Goal: Answer question/provide support: Share knowledge or assist other users

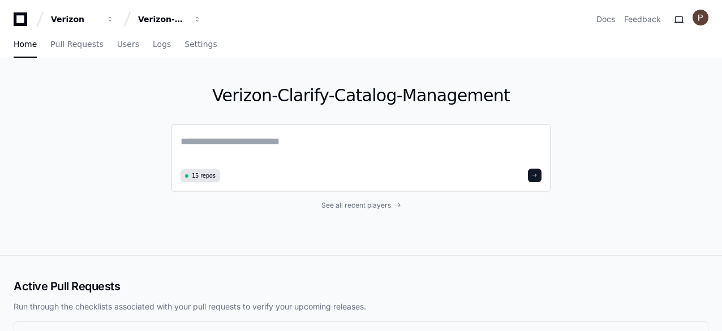
click at [267, 138] on textarea at bounding box center [361, 150] width 361 height 32
paste textarea "**********"
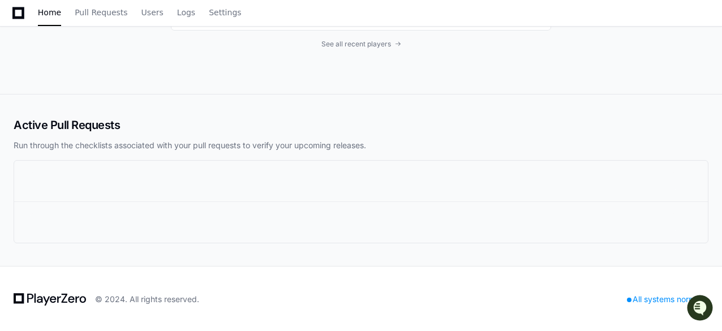
scroll to position [1495, 0]
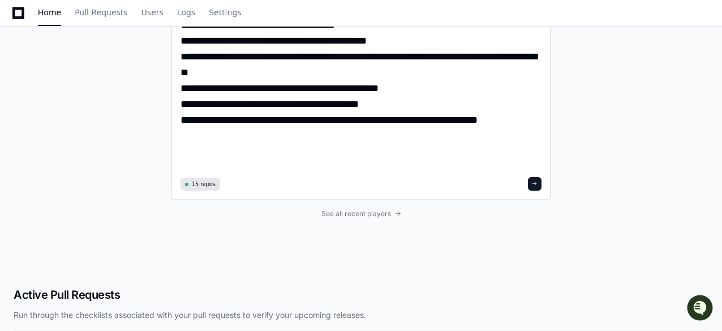
drag, startPoint x: 443, startPoint y: 137, endPoint x: 493, endPoint y: 135, distance: 51.0
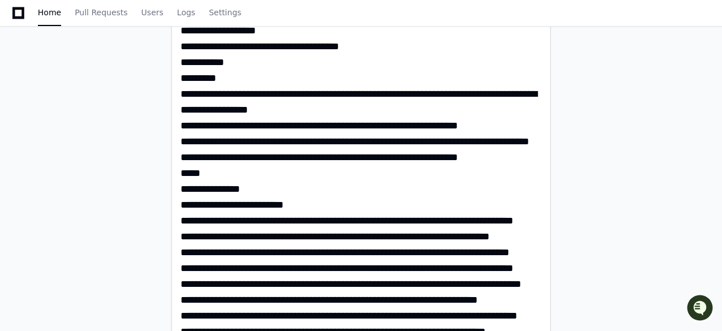
scroll to position [0, 0]
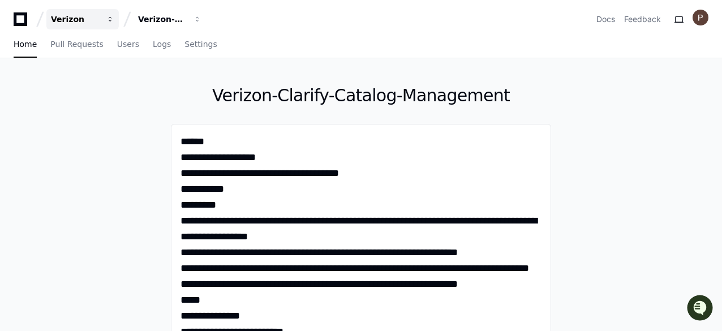
type textarea "**********"
click at [77, 20] on div "Verizon" at bounding box center [75, 19] width 49 height 11
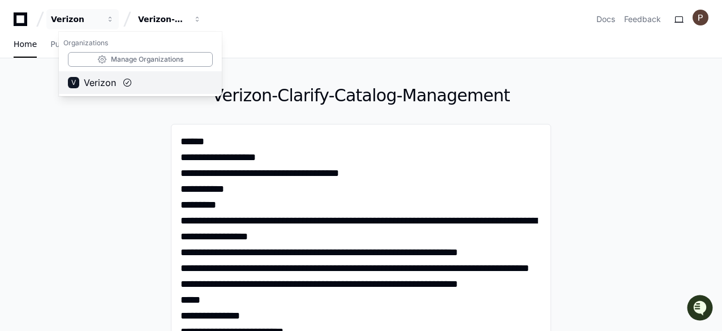
click at [115, 84] on span "Verizon" at bounding box center [100, 83] width 32 height 14
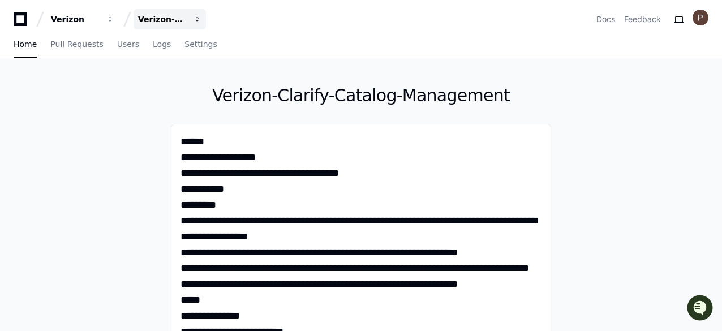
click at [200, 20] on span "button" at bounding box center [198, 19] width 8 height 8
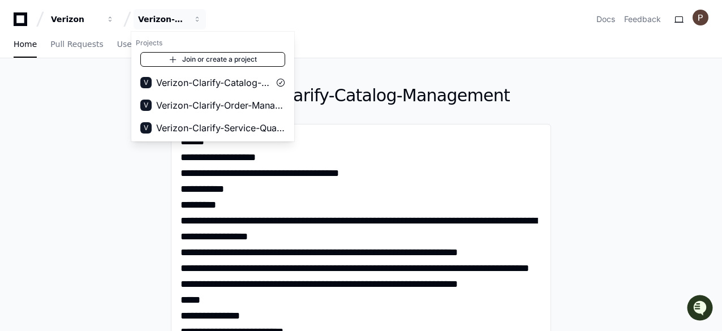
click at [199, 57] on link "Join or create a project" at bounding box center [212, 59] width 145 height 15
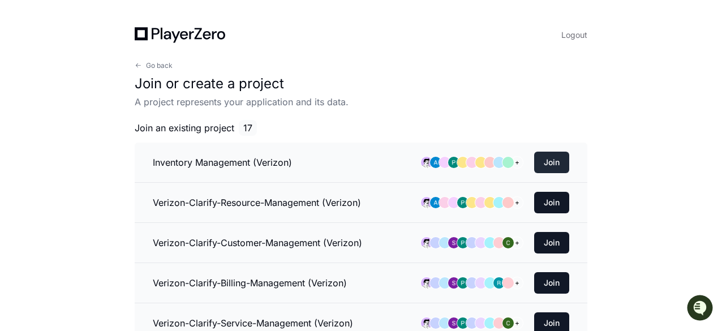
click at [556, 165] on button "Join" at bounding box center [551, 163] width 35 height 22
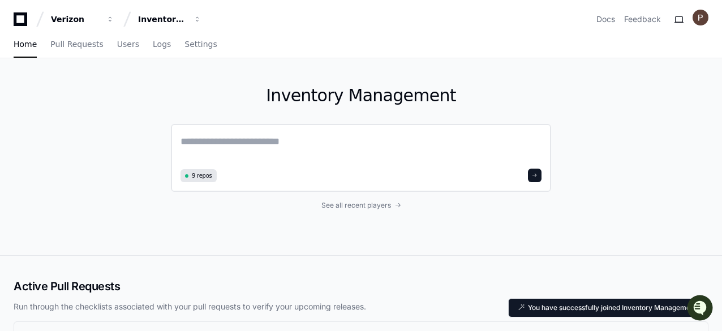
click at [282, 141] on textarea at bounding box center [361, 150] width 361 height 32
paste textarea "**********"
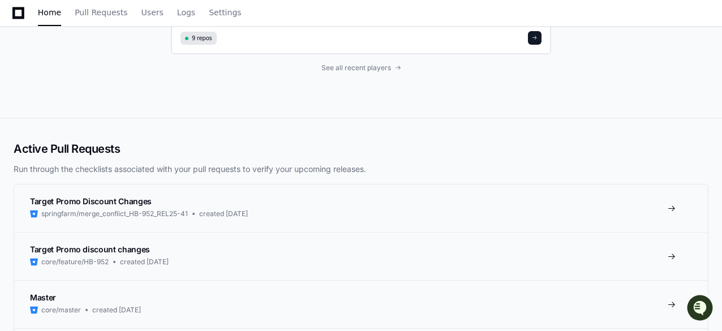
scroll to position [1528, 0]
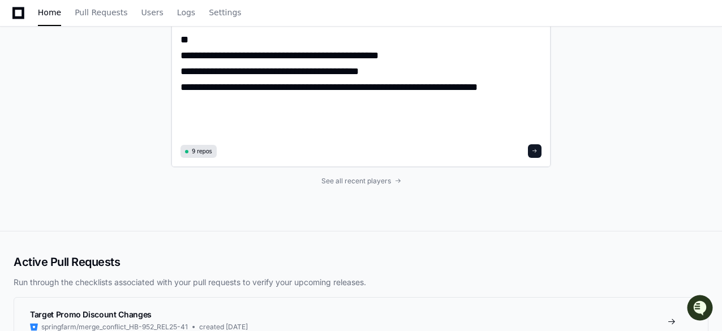
drag, startPoint x: 443, startPoint y: 104, endPoint x: 500, endPoint y: 107, distance: 57.2
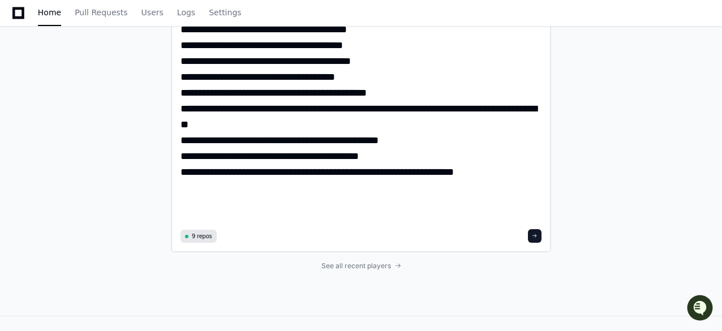
scroll to position [1500, 0]
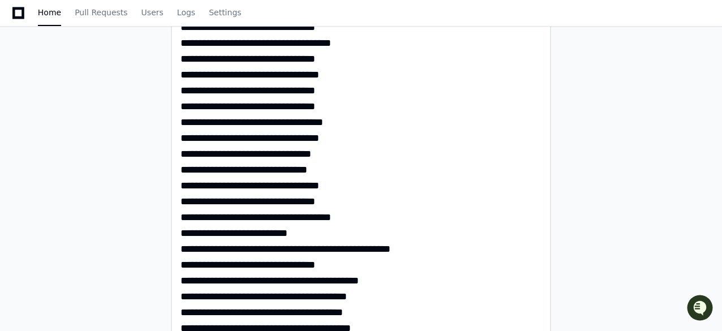
scroll to position [1346, 0]
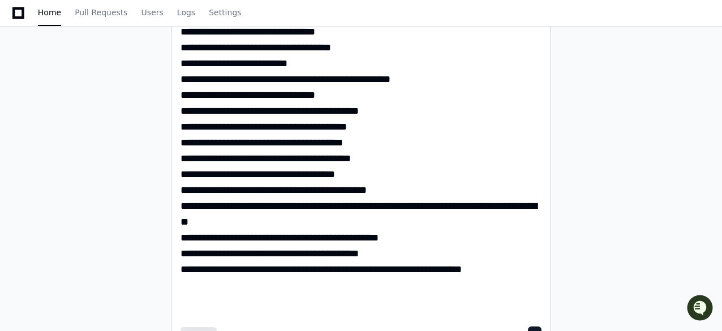
drag, startPoint x: 447, startPoint y: 284, endPoint x: 465, endPoint y: 284, distance: 18.1
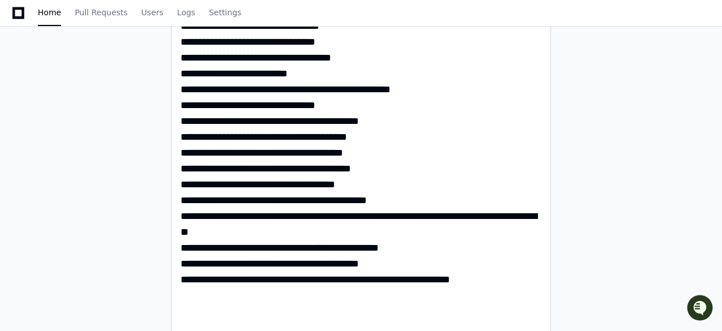
scroll to position [1505, 0]
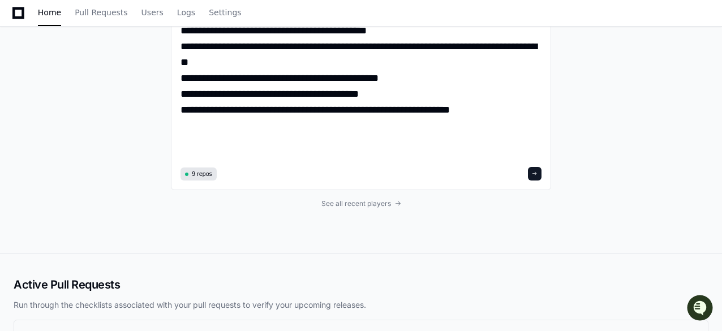
paste textarea "**********"
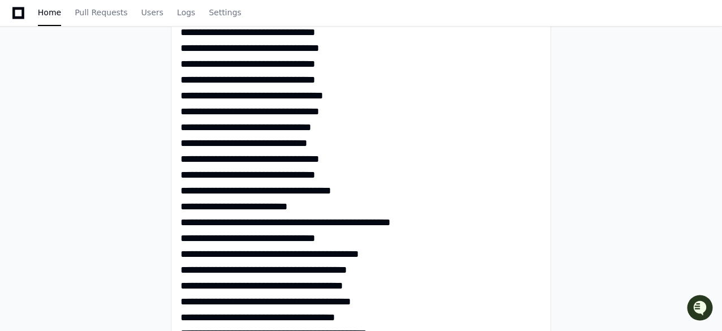
scroll to position [1429, 0]
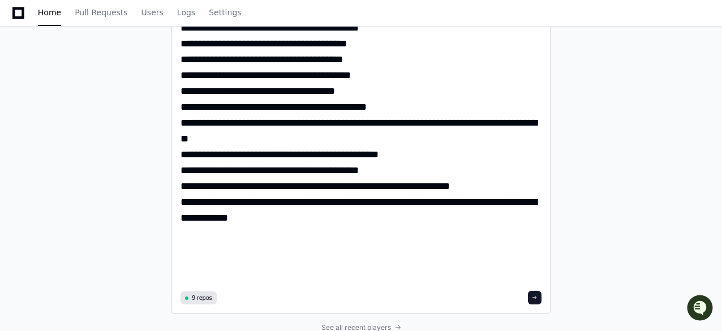
type textarea "**********"
click at [535, 300] on span at bounding box center [535, 298] width 6 height 6
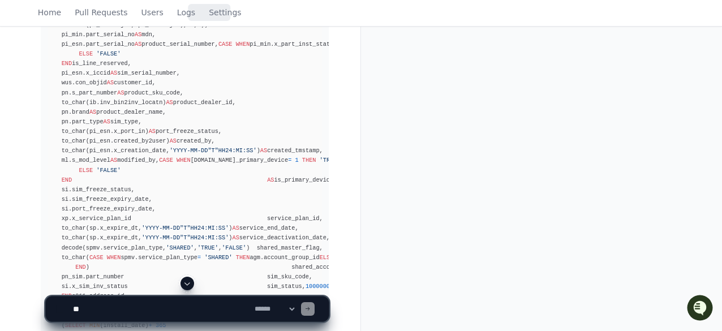
scroll to position [1787, 0]
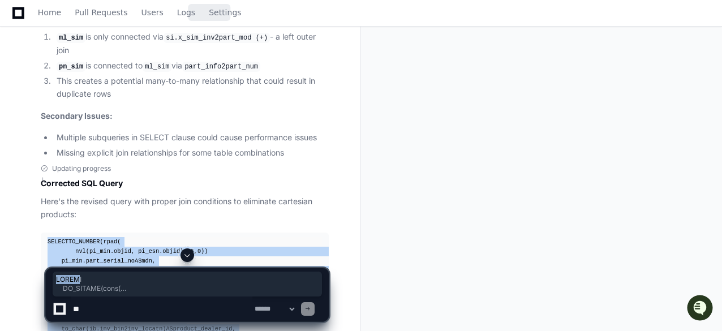
drag, startPoint x: 46, startPoint y: 225, endPoint x: 78, endPoint y: 279, distance: 62.9
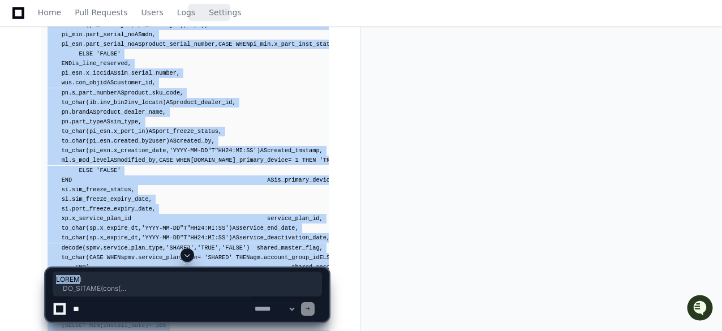
scroll to position [1900, 0]
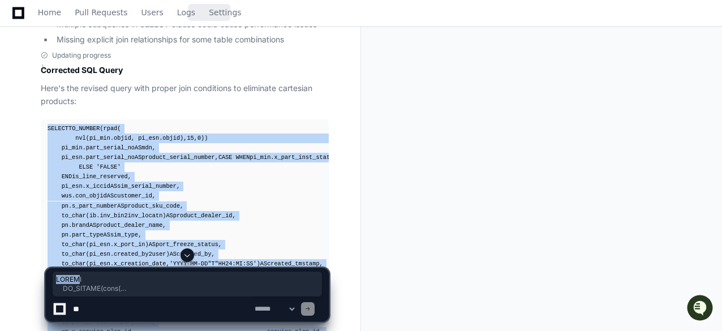
click at [240, 138] on div "SELECT TO_NUMBER(rpad( nvl(pi_min.objid, pi_esn.objid), 15 , 0 )) line_service_…" at bounding box center [185, 303] width 274 height 359
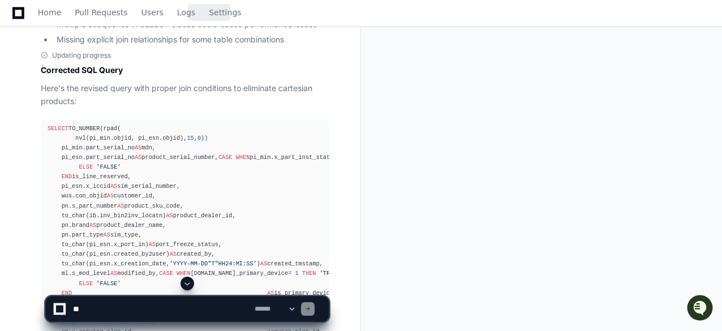
click at [209, 150] on div "SELECT TO_NUMBER(rpad( nvl(pi_min.objid, pi_esn.objid), 15 , 0 )) line_service_…" at bounding box center [185, 303] width 274 height 359
drag, startPoint x: 220, startPoint y: 134, endPoint x: 177, endPoint y: 140, distance: 43.4
click at [177, 140] on div "SELECT TO_NUMBER(rpad( nvl(pi_min.objid, pi_esn.objid), 15 , 0 )) line_service_…" at bounding box center [185, 303] width 274 height 359
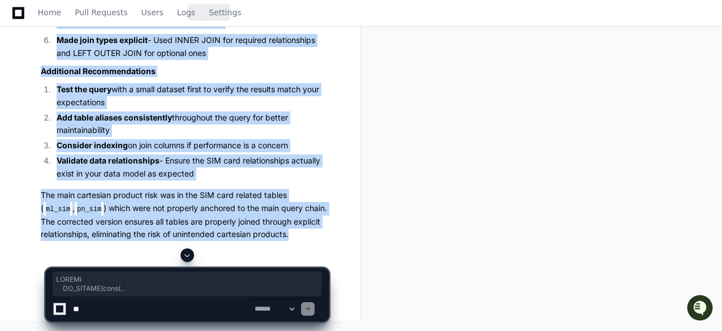
scroll to position [2862, 0]
drag, startPoint x: 47, startPoint y: 89, endPoint x: 344, endPoint y: 240, distance: 332.8
copy div "SELECT TO_NUMBER(rpad( nvl(pi_min.objid, pi_esn.objid), 15 , 0 )) line_service_…"
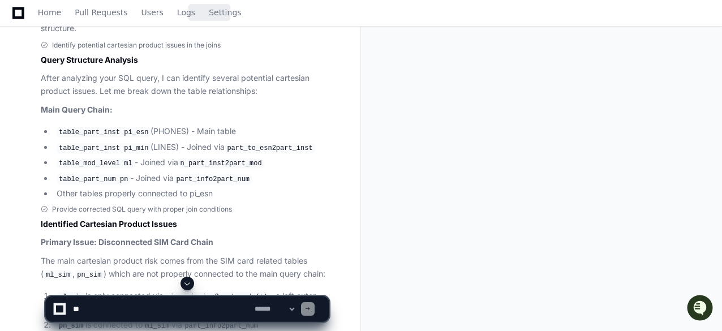
scroll to position [1585, 0]
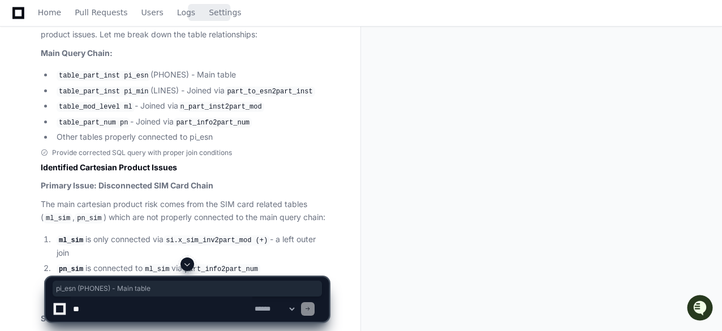
drag, startPoint x: 118, startPoint y: 78, endPoint x: 234, endPoint y: 78, distance: 116.0
click at [234, 78] on li "table_part_inst pi_esn (PHONES) - Main table" at bounding box center [191, 75] width 276 height 14
drag, startPoint x: 227, startPoint y: 92, endPoint x: 290, endPoint y: 89, distance: 62.9
click at [290, 89] on code "part_to_esn2part_inst" at bounding box center [270, 92] width 90 height 10
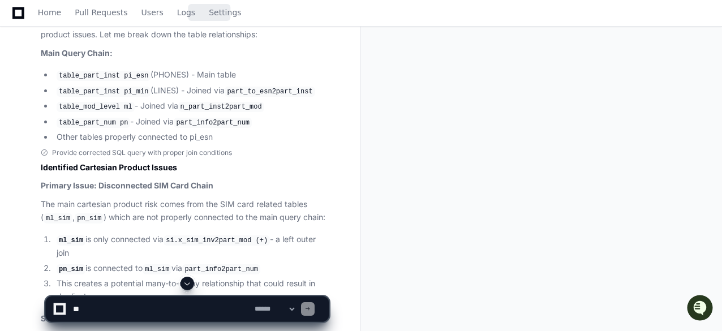
click at [120, 106] on code "table_mod_level ml" at bounding box center [96, 107] width 78 height 10
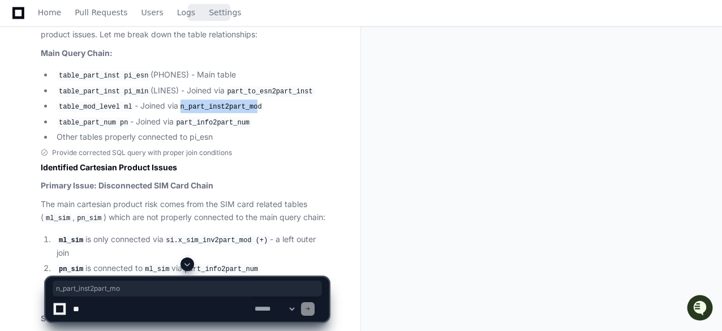
drag, startPoint x: 179, startPoint y: 104, endPoint x: 251, endPoint y: 105, distance: 71.9
click at [251, 105] on code "n_part_inst2part_mod" at bounding box center [221, 107] width 86 height 10
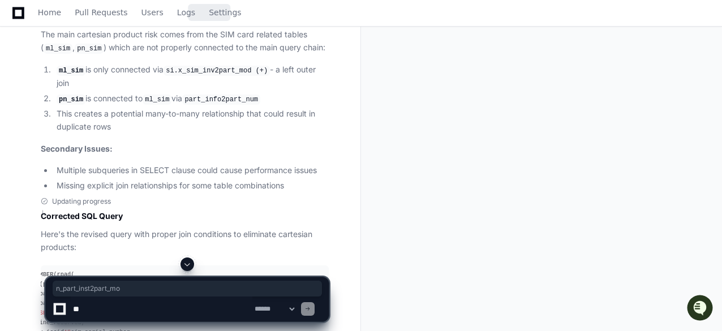
scroll to position [1698, 0]
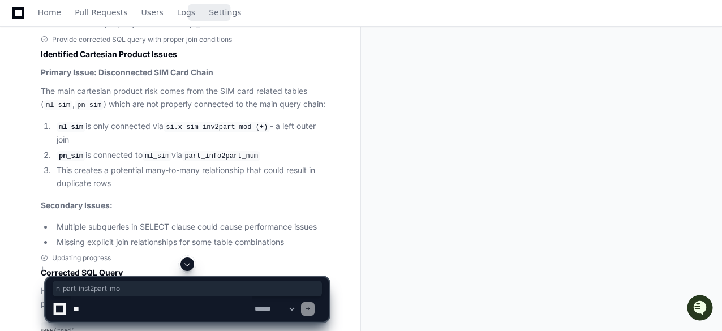
click at [58, 102] on code "ml_sim" at bounding box center [58, 105] width 29 height 10
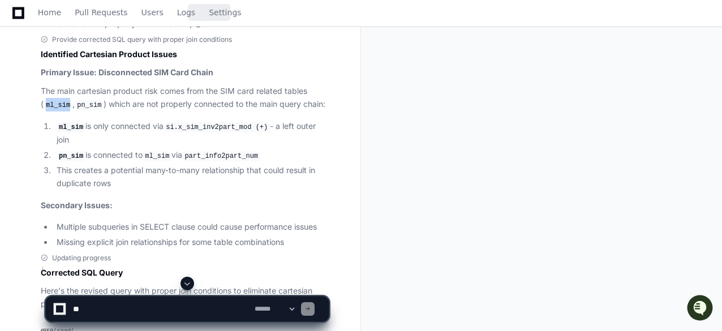
click at [58, 102] on code "ml_sim" at bounding box center [58, 105] width 29 height 10
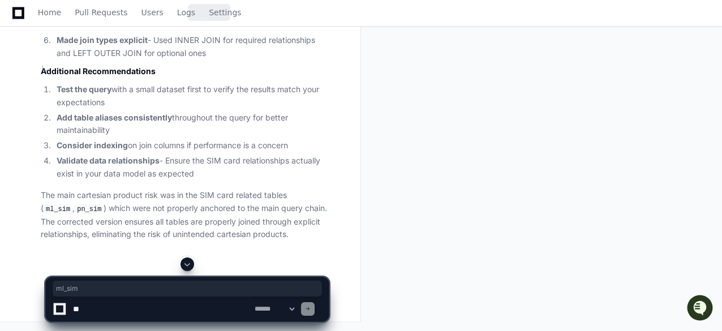
scroll to position [2862, 0]
click at [114, 313] on textarea at bounding box center [162, 309] width 182 height 25
paste textarea "**********"
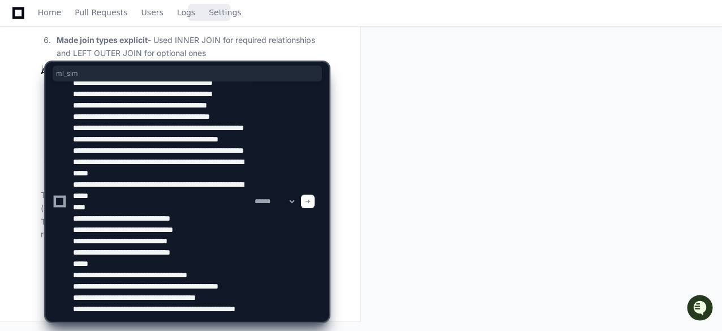
scroll to position [0, 0]
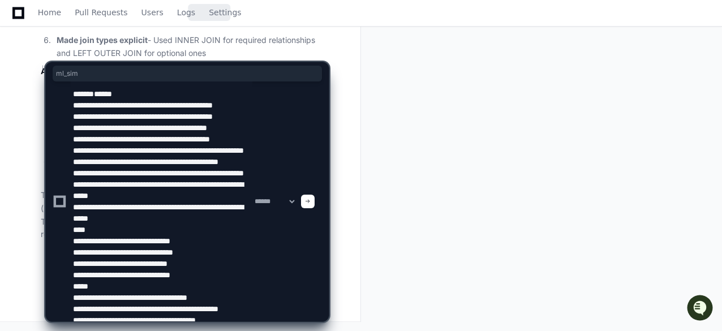
click at [217, 259] on textarea at bounding box center [162, 201] width 182 height 240
paste textarea "**********"
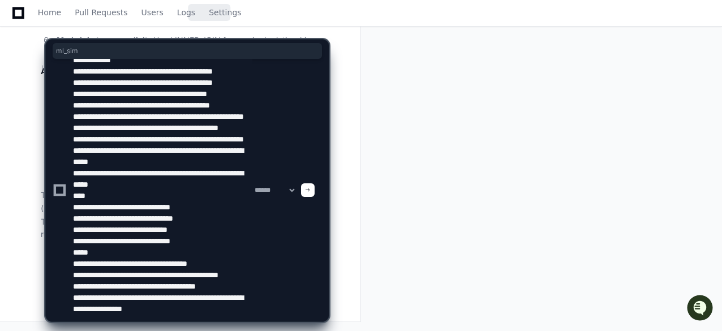
scroll to position [71, 0]
type textarea "**********"
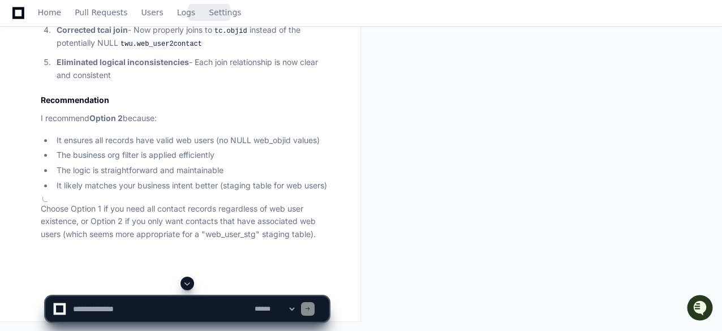
scroll to position [4264, 0]
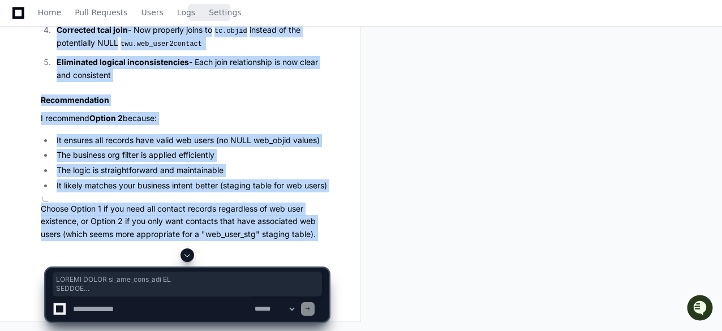
drag, startPoint x: 45, startPoint y: 121, endPoint x: 287, endPoint y: 265, distance: 282.4
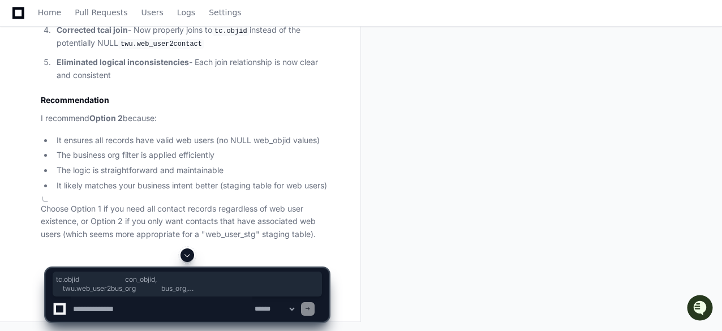
drag, startPoint x: 203, startPoint y: 179, endPoint x: 20, endPoint y: 36, distance: 232.2
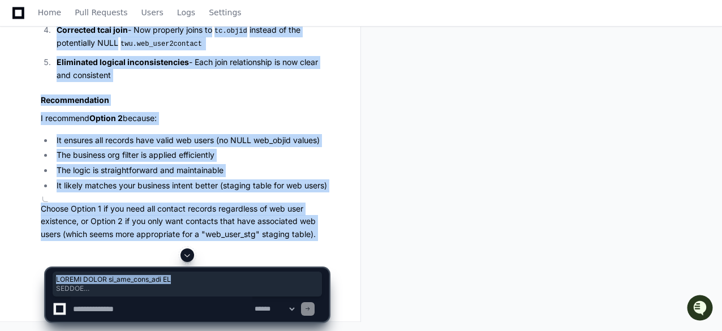
drag, startPoint x: 45, startPoint y: 122, endPoint x: 303, endPoint y: 276, distance: 300.2
copy app-player-page "CREATE TABLE dm_web_user_stg AS SELECT twu.objid web_objid, tc.objid con_objid,…"
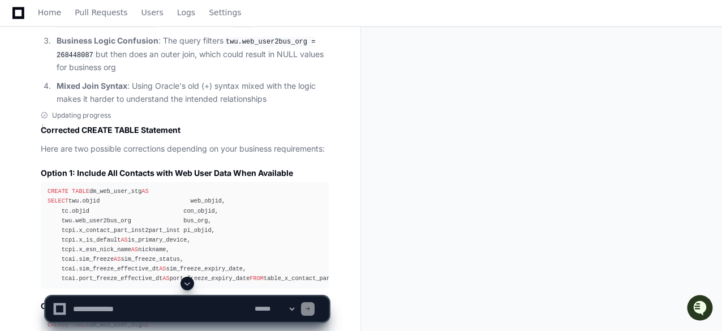
scroll to position [3905, 0]
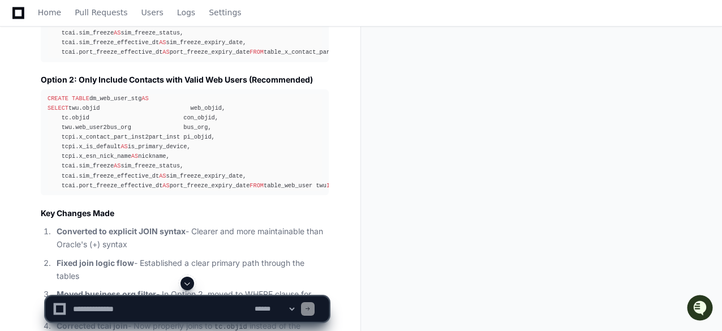
click at [101, 312] on textarea at bounding box center [162, 309] width 182 height 25
paste textarea "**********"
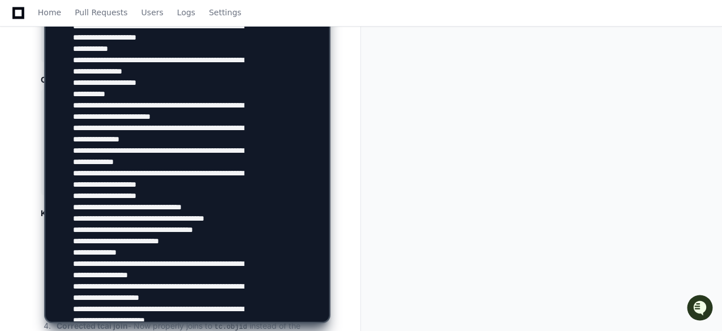
scroll to position [501, 0]
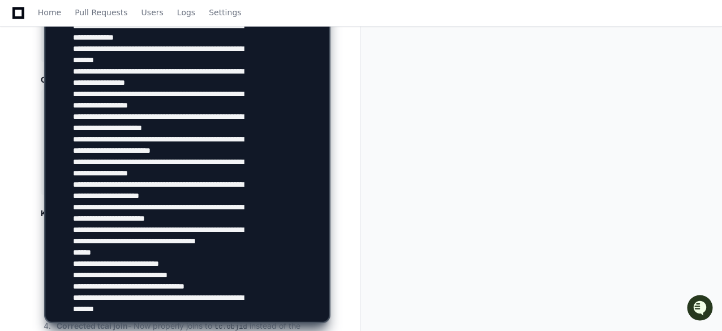
type textarea "**********"
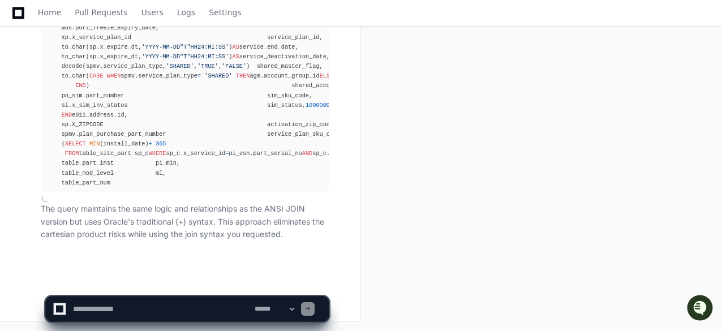
scroll to position [6559, 0]
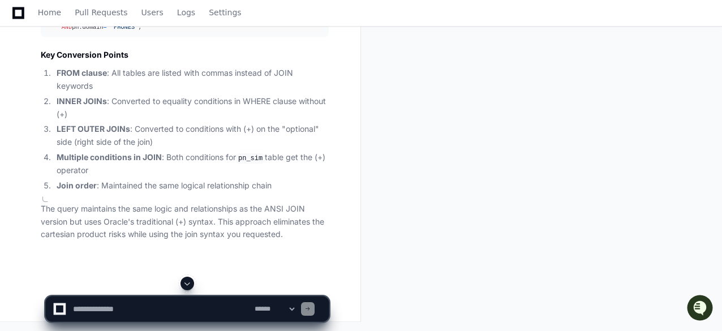
click at [190, 287] on span at bounding box center [187, 283] width 9 height 9
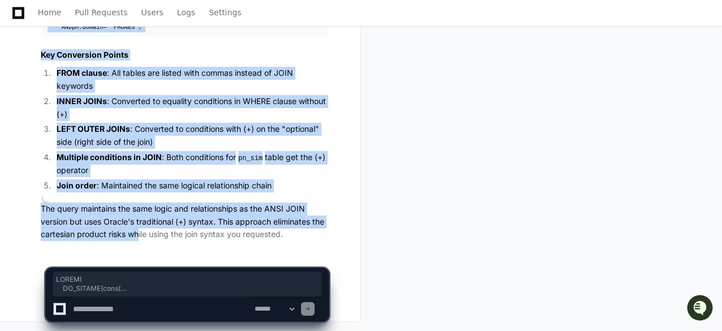
scroll to position [7005, 0]
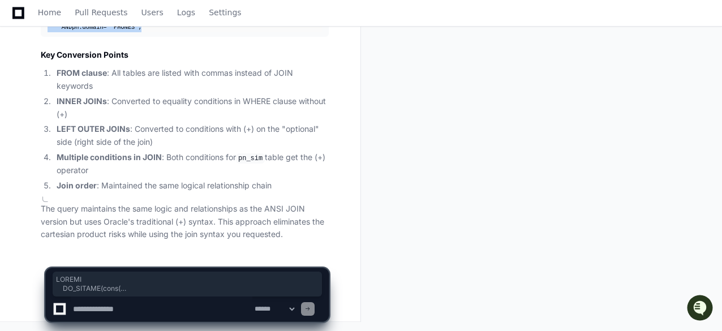
drag, startPoint x: 48, startPoint y: 98, endPoint x: 179, endPoint y: 29, distance: 148.3
copy div "SELECT TO_NUMBER(rpad( nvl(pi_min.objid, pi_esn.objid), 15 , 0 )) line_service_…"
click at [98, 311] on textarea at bounding box center [162, 309] width 182 height 25
paste textarea "**********"
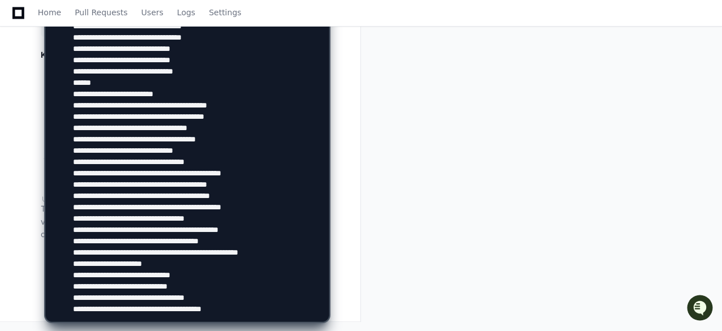
scroll to position [433, 0]
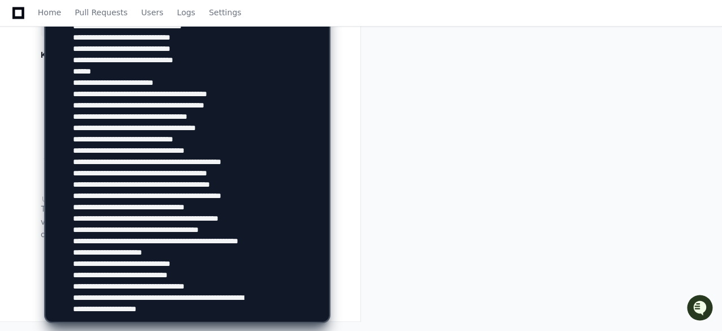
type textarea "**********"
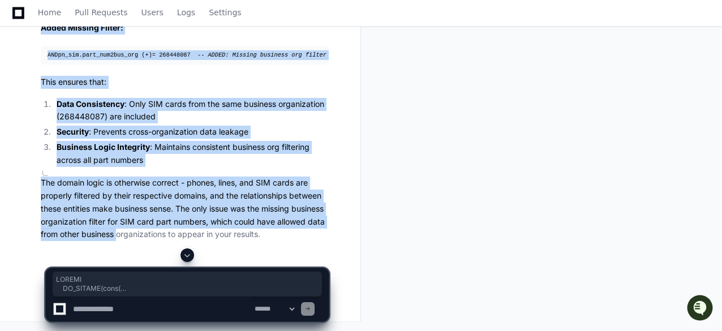
scroll to position [11045, 0]
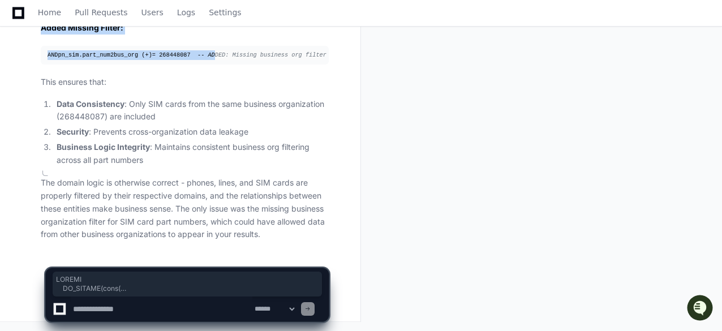
drag, startPoint x: 45, startPoint y: 201, endPoint x: 208, endPoint y: 35, distance: 232.5
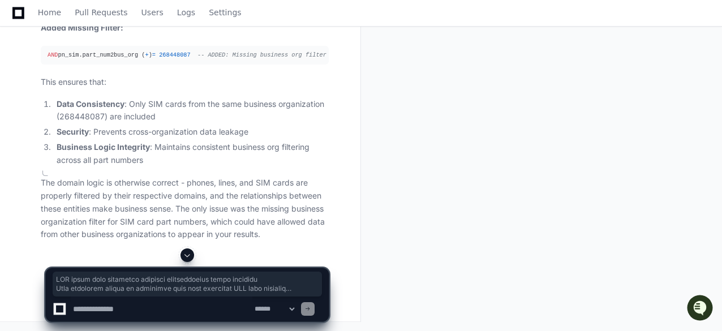
scroll to position [9695, 0]
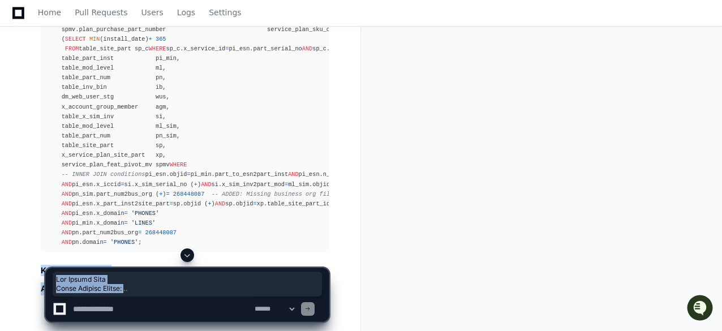
drag, startPoint x: 148, startPoint y: 153, endPoint x: 11, endPoint y: 273, distance: 182.5
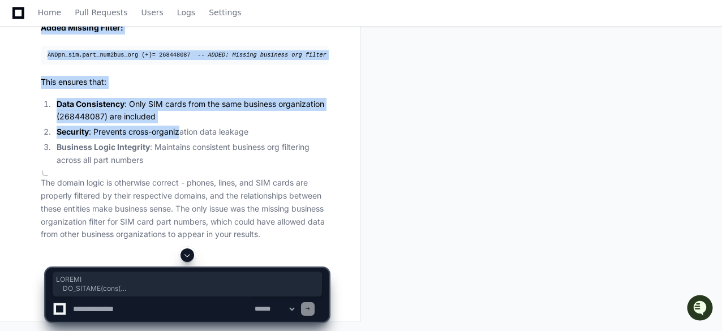
scroll to position [11045, 0]
drag, startPoint x: 46, startPoint y: 35, endPoint x: 139, endPoint y: 36, distance: 92.8
copy article "SELECT TO_NUMBER(rpad( nvl(pi_min.objid, pi_esn.objid), 15 , 0 )) line_service_…"
